Goal: Transaction & Acquisition: Register for event/course

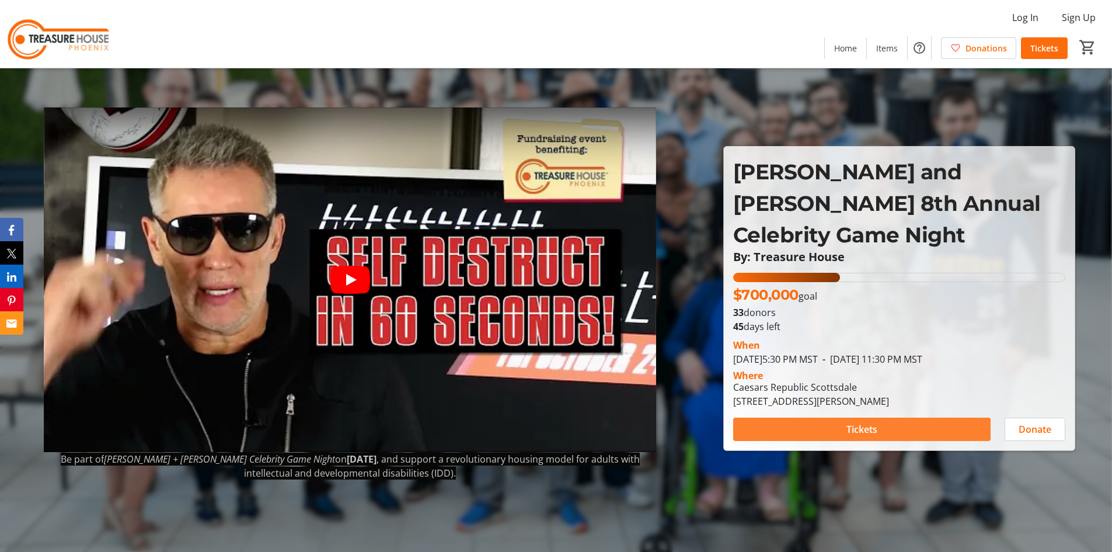
click at [844, 420] on span at bounding box center [861, 429] width 257 height 28
